Goal: Task Accomplishment & Management: Use online tool/utility

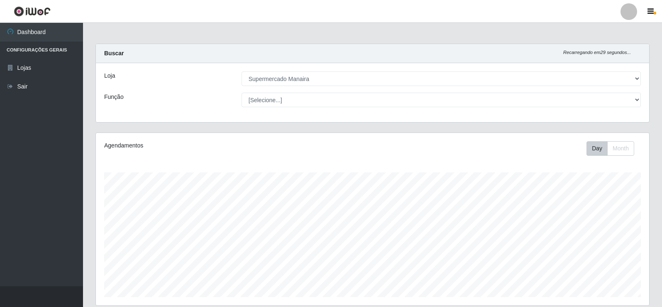
select select "443"
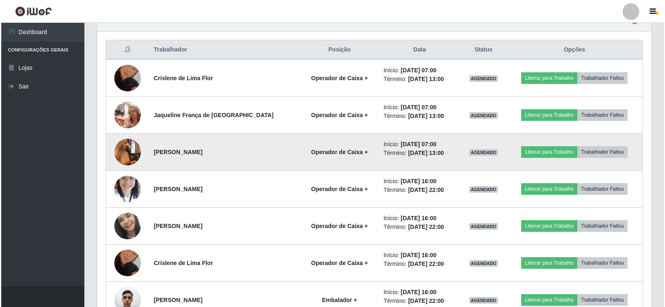
scroll to position [172, 554]
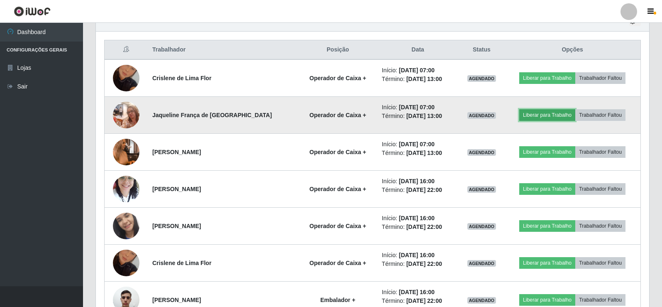
click at [541, 115] on button "Liberar para Trabalho" at bounding box center [548, 115] width 56 height 12
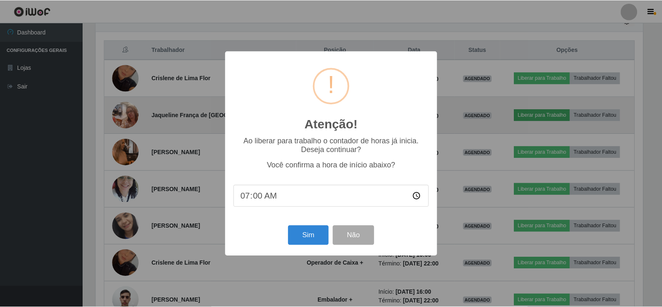
scroll to position [172, 550]
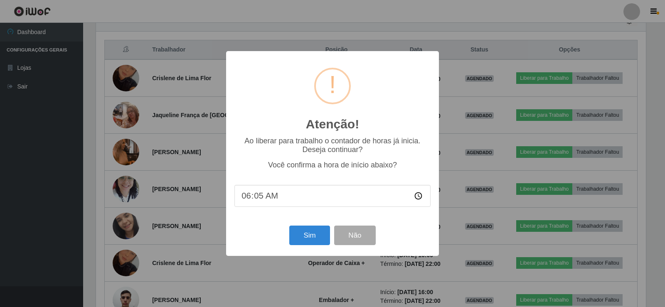
type input "06:56"
click at [318, 237] on button "Sim" at bounding box center [309, 236] width 40 height 20
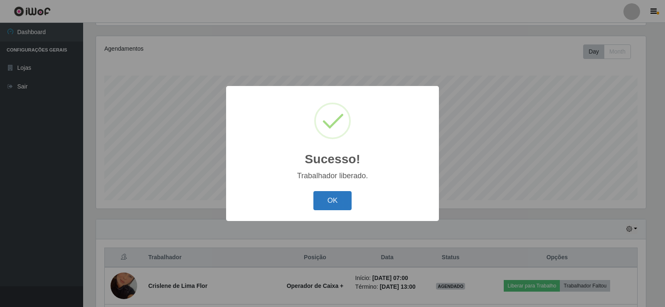
click at [331, 203] on button "OK" at bounding box center [332, 201] width 39 height 20
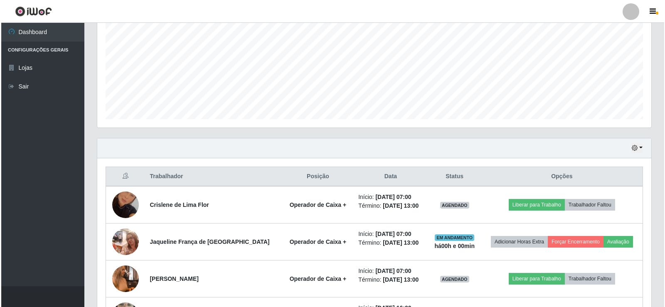
scroll to position [221, 0]
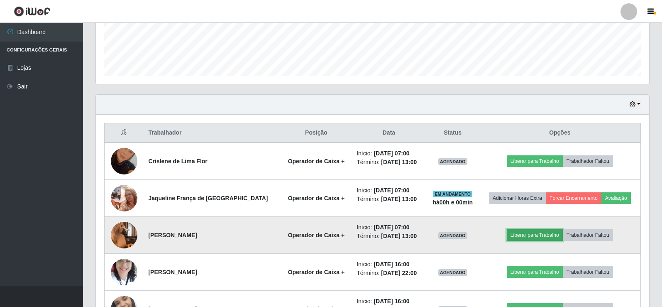
click at [540, 236] on button "Liberar para Trabalho" at bounding box center [535, 235] width 56 height 12
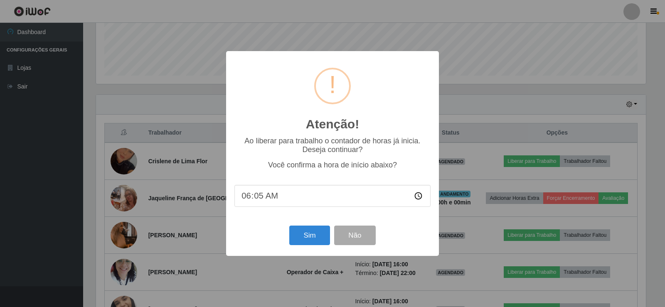
type input "06:56"
click at [309, 243] on button "Sim" at bounding box center [309, 236] width 40 height 20
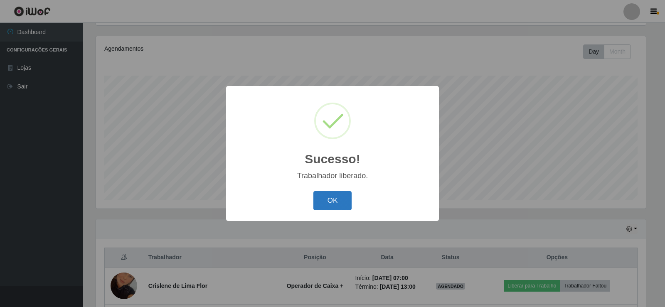
click at [332, 192] on button "OK" at bounding box center [332, 201] width 39 height 20
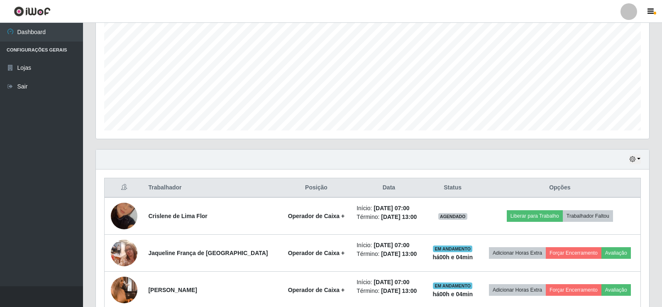
scroll to position [180, 0]
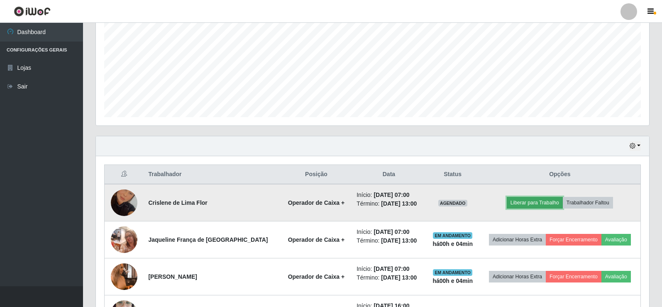
click at [542, 205] on button "Liberar para Trabalho" at bounding box center [535, 203] width 56 height 12
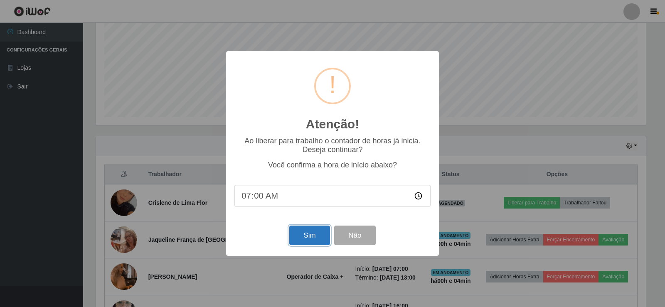
click at [317, 231] on button "Sim" at bounding box center [309, 236] width 40 height 20
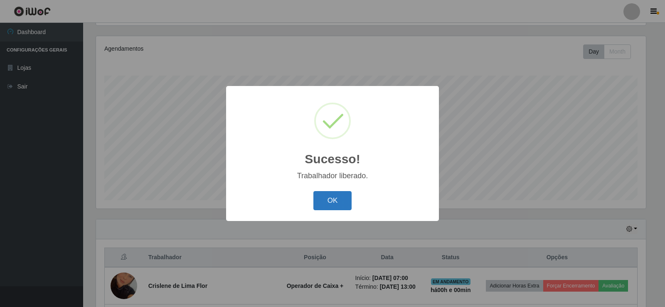
click at [332, 201] on button "OK" at bounding box center [332, 201] width 39 height 20
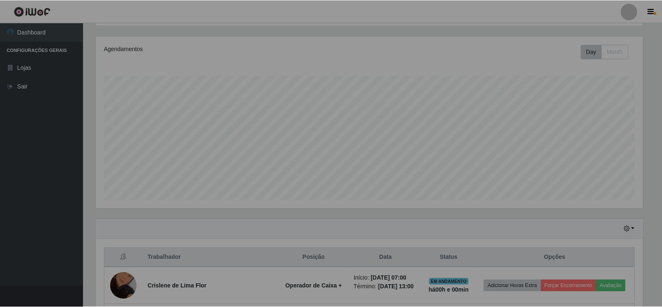
scroll to position [172, 554]
